Goal: Find specific page/section: Find specific page/section

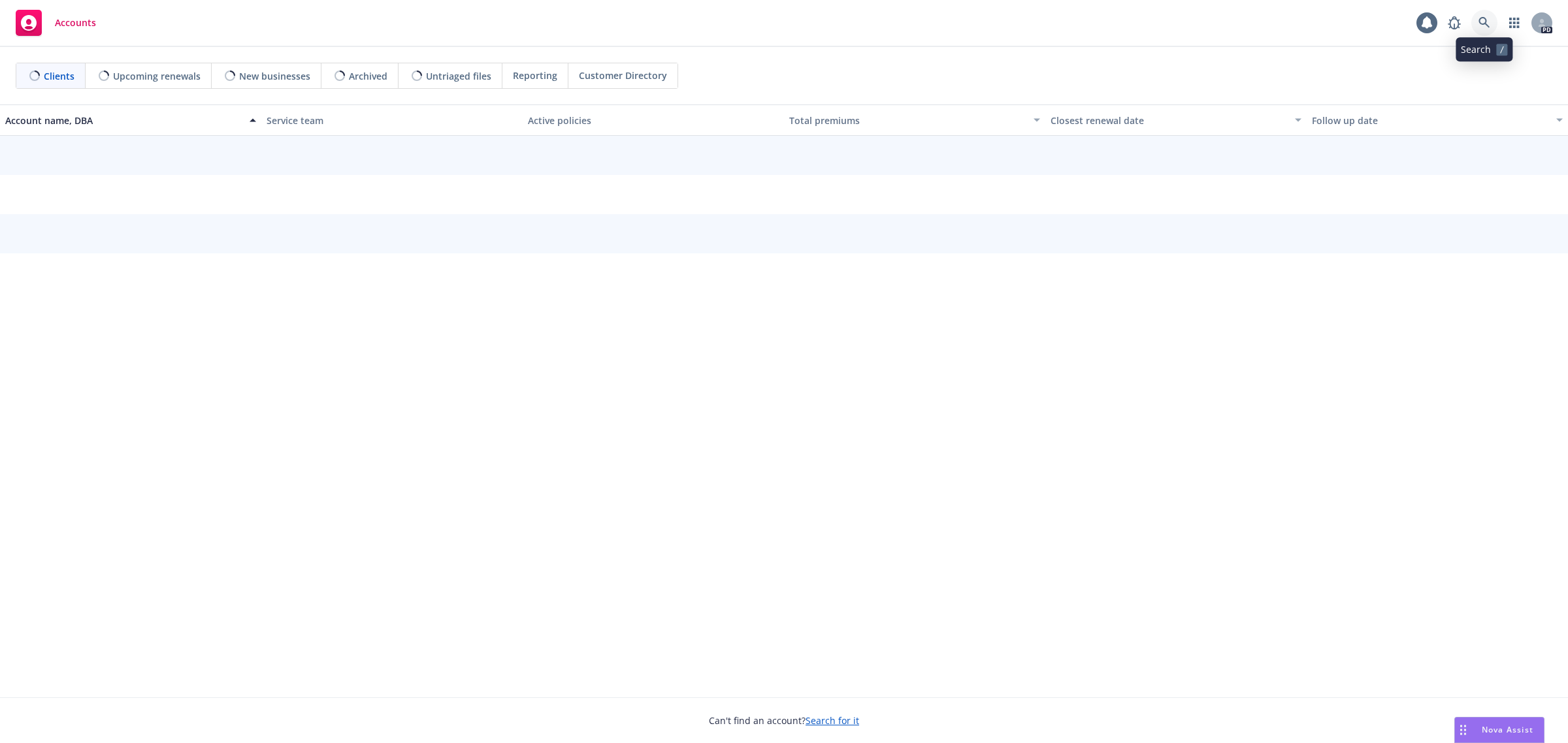
click at [1487, 26] on icon at bounding box center [1484, 22] width 12 height 12
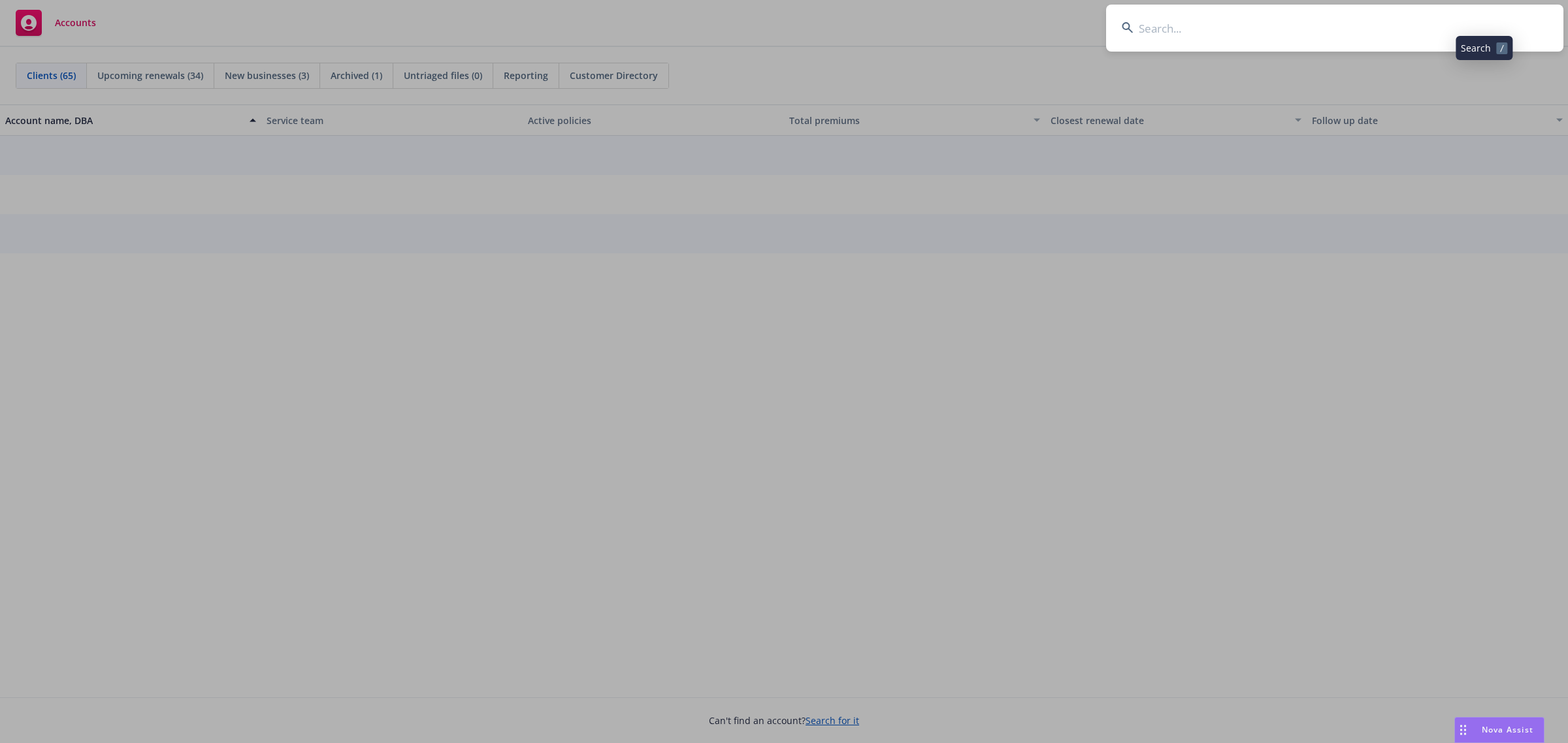
click at [1212, 18] on input at bounding box center [1335, 28] width 457 height 47
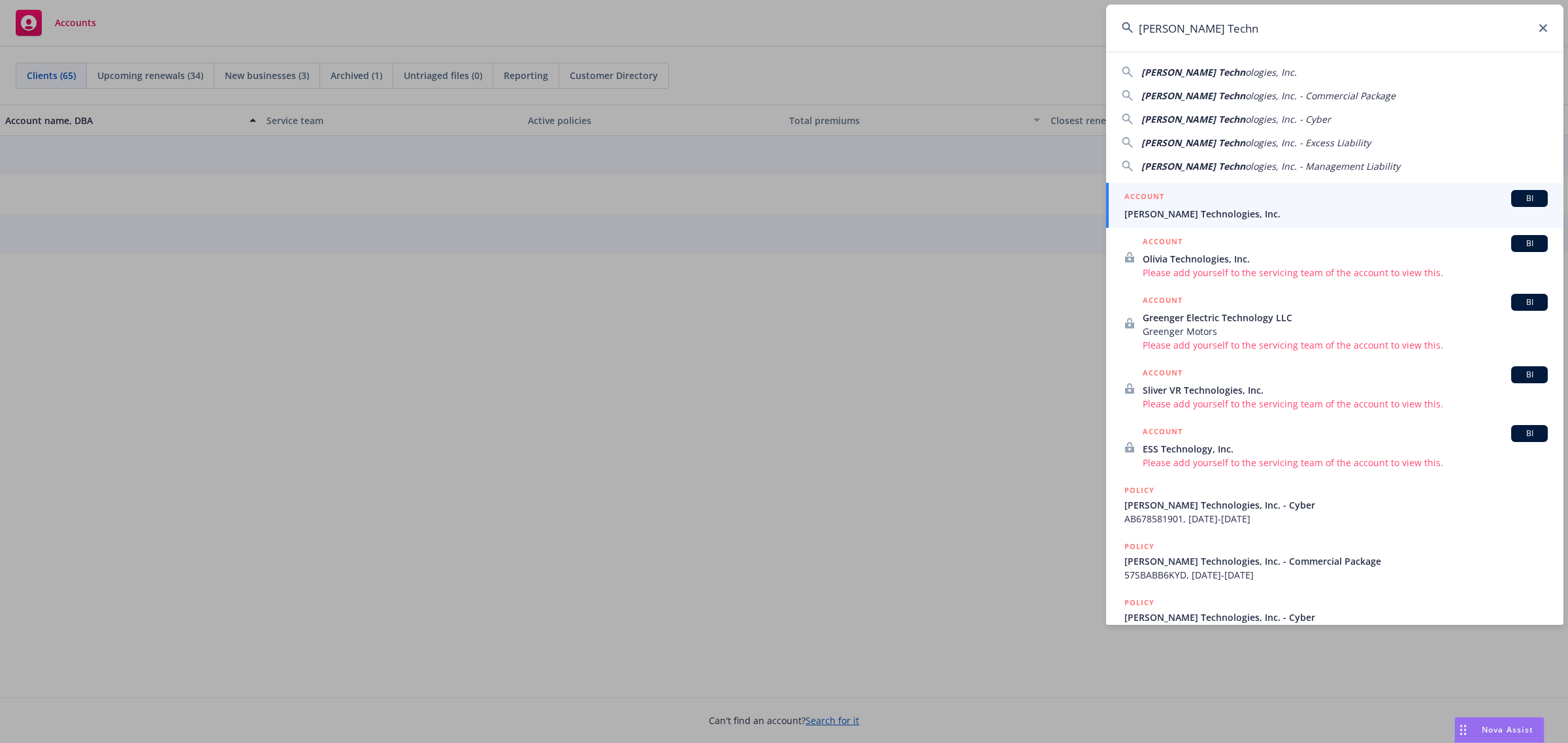
click at [1246, 67] on span "ologies, Inc." at bounding box center [1271, 72] width 51 height 13
type input "[PERSON_NAME] Technologies, Inc."
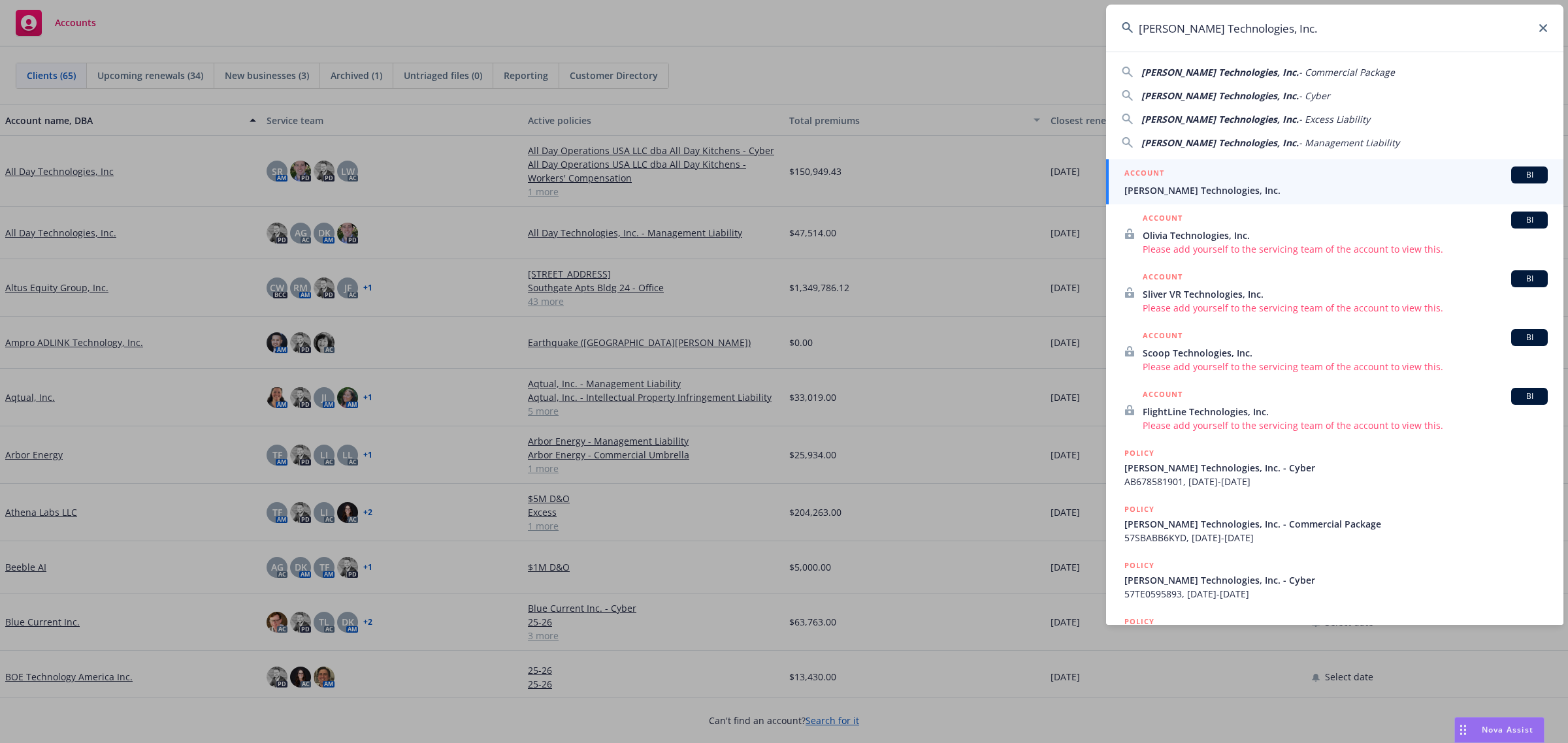
click at [1189, 191] on span "[PERSON_NAME] Technologies, Inc." at bounding box center [1336, 190] width 424 height 14
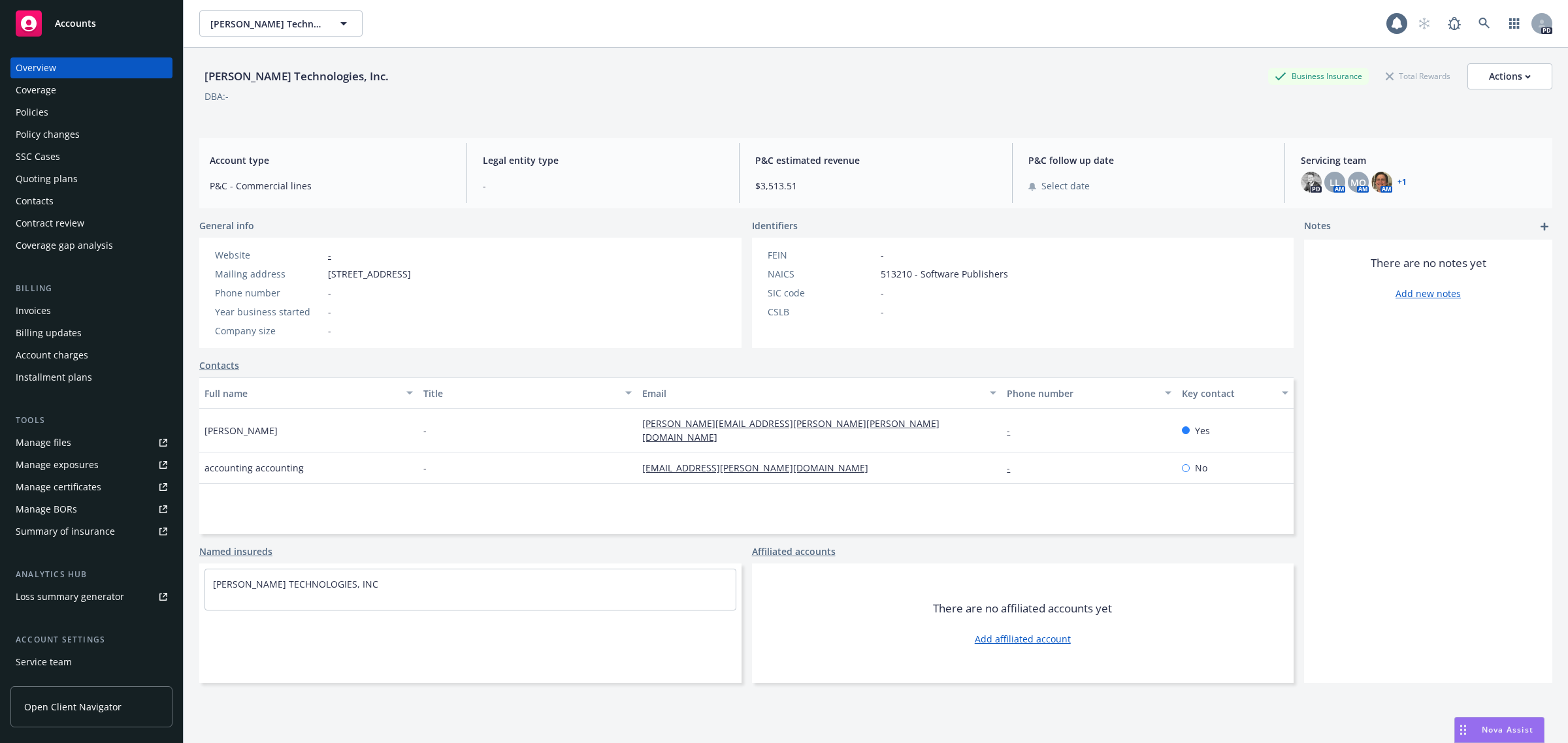
click at [59, 117] on div "Policies" at bounding box center [91, 112] width 152 height 21
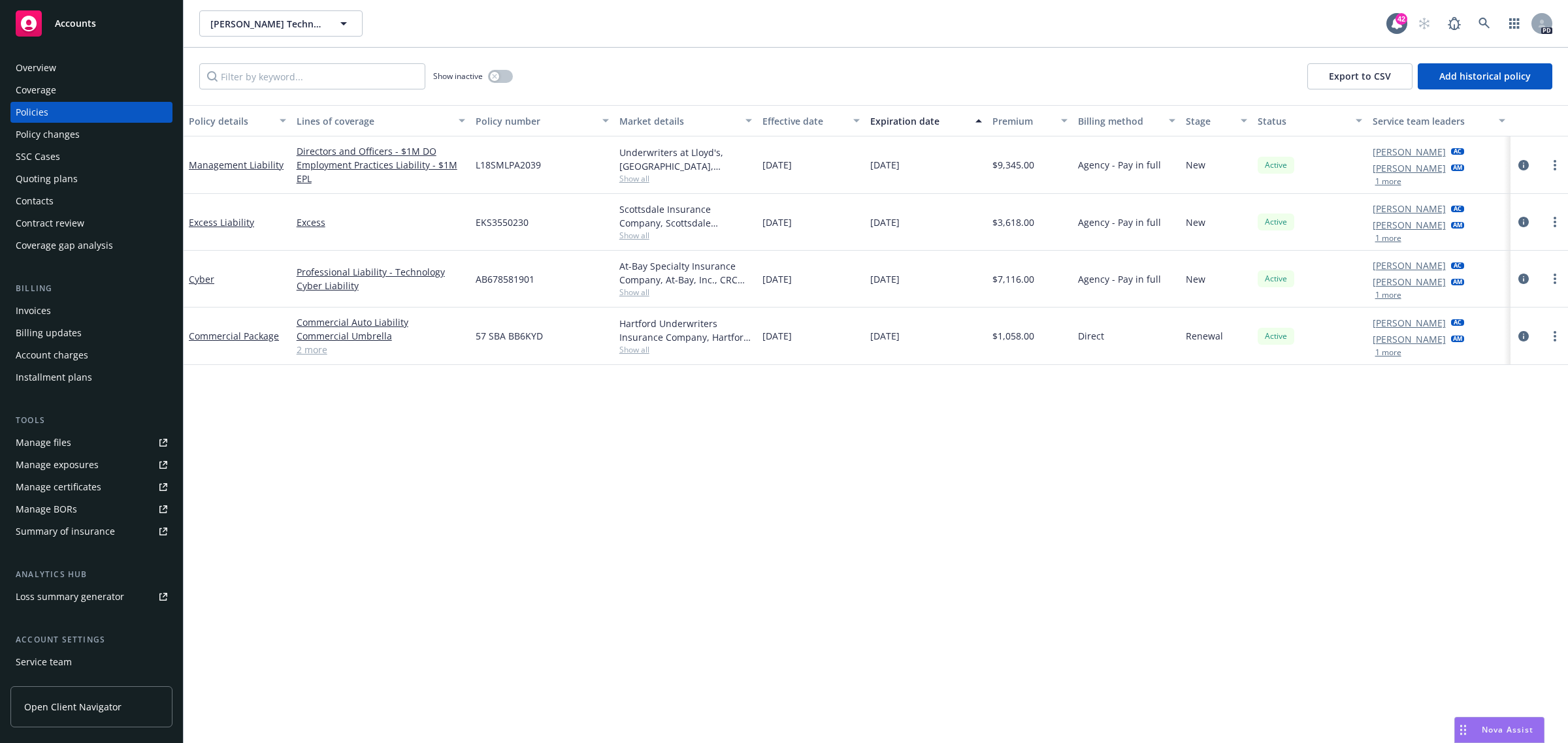
click at [1394, 181] on button "1 more" at bounding box center [1388, 181] width 26 height 8
